Goal: Communication & Community: Answer question/provide support

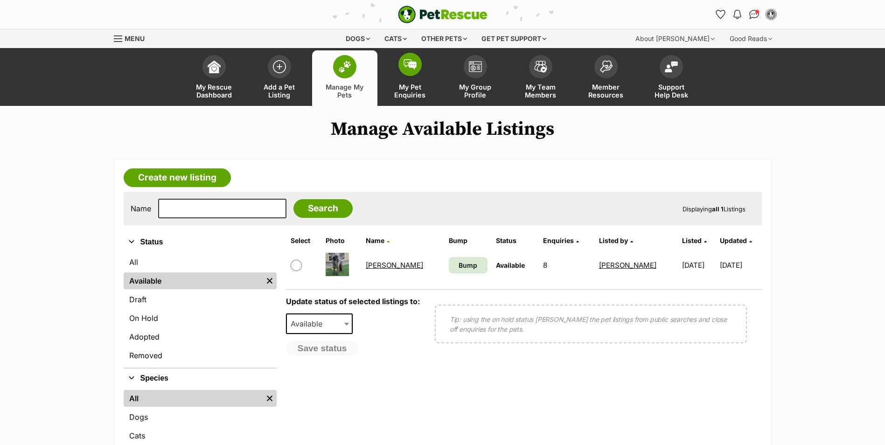
click at [407, 62] on img at bounding box center [409, 64] width 13 height 10
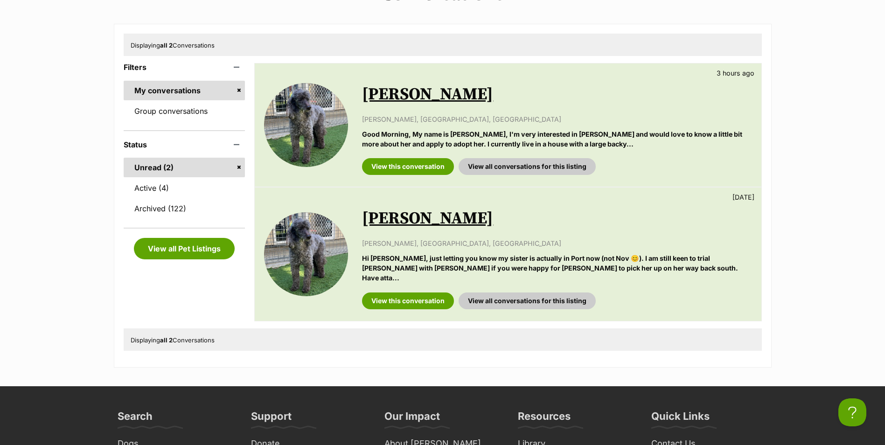
scroll to position [140, 0]
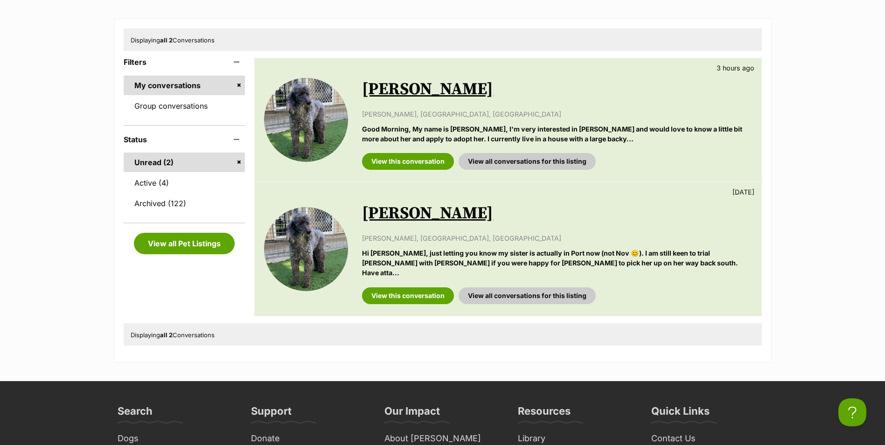
click at [407, 88] on link "[PERSON_NAME]" at bounding box center [427, 89] width 131 height 21
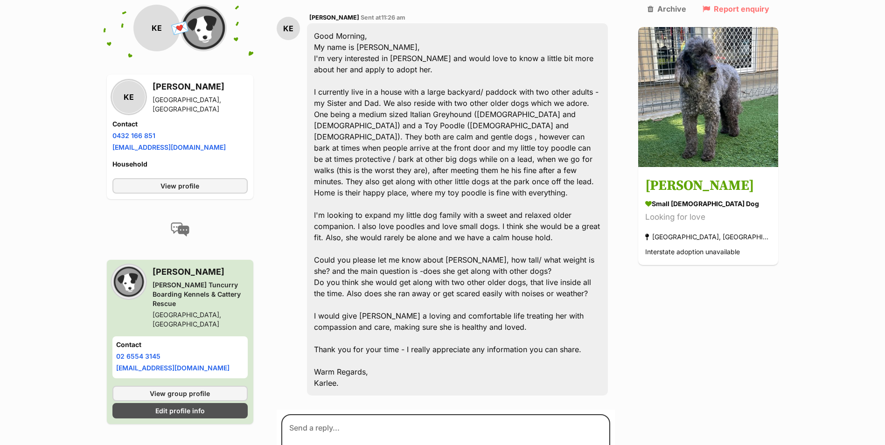
scroll to position [319, 0]
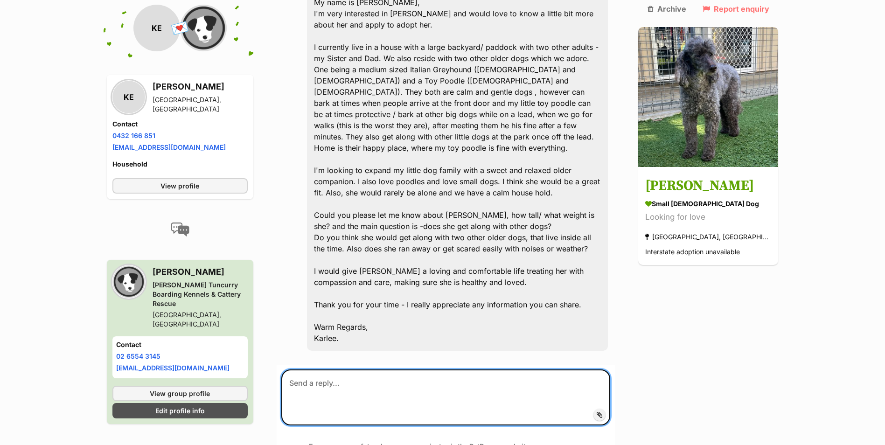
click at [332, 369] on textarea at bounding box center [445, 397] width 329 height 56
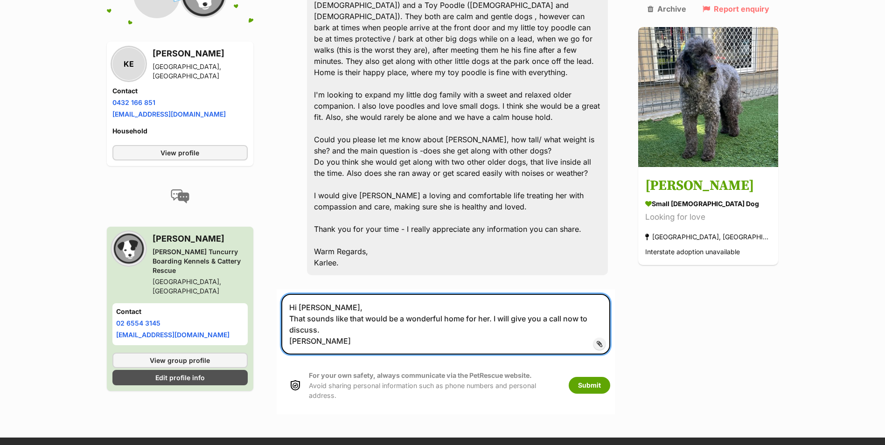
scroll to position [396, 0]
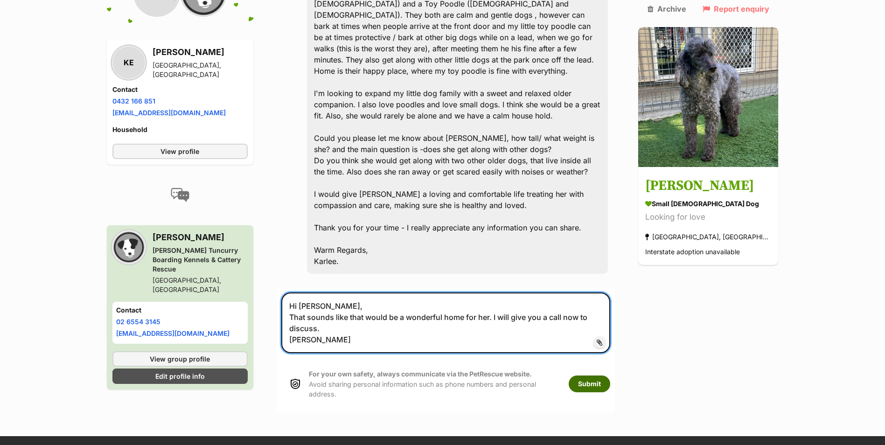
type textarea "Hi Karlee, That sounds like that would be a wonderful home for her. I will give…"
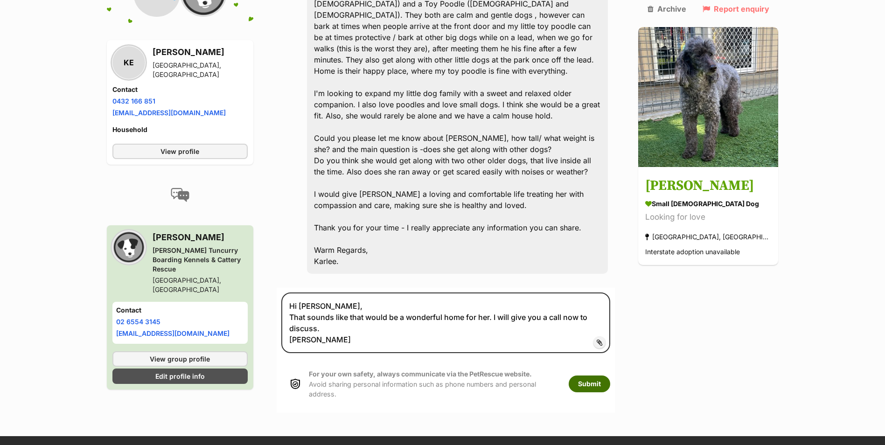
click at [610, 375] on button "Submit" at bounding box center [589, 383] width 42 height 17
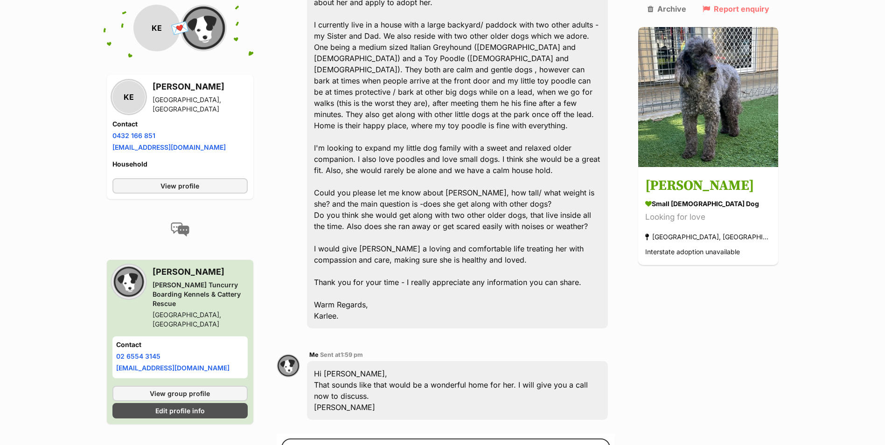
scroll to position [331, 0]
